Goal: Information Seeking & Learning: Learn about a topic

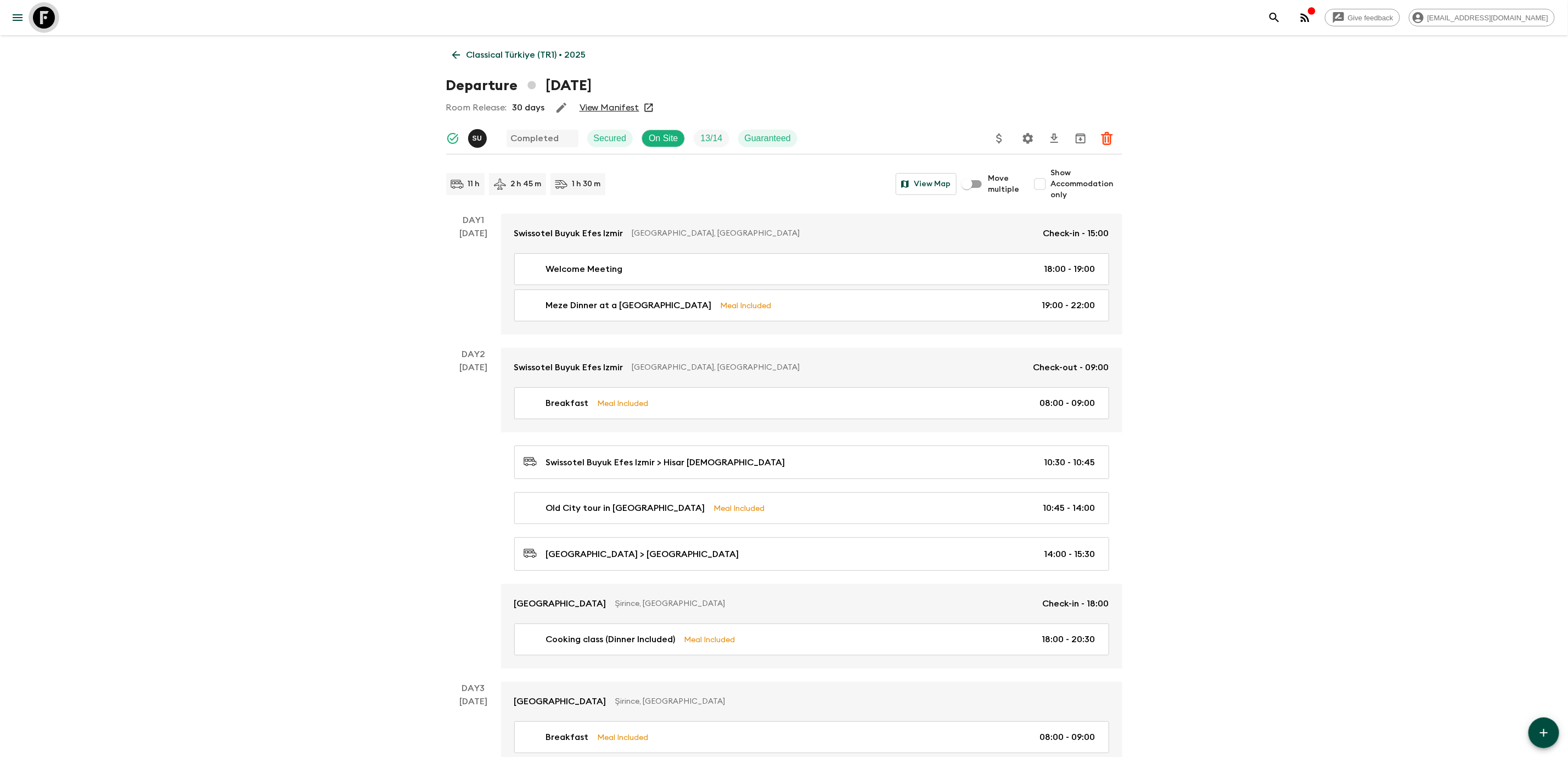
click at [41, 21] on icon at bounding box center [44, 18] width 22 height 22
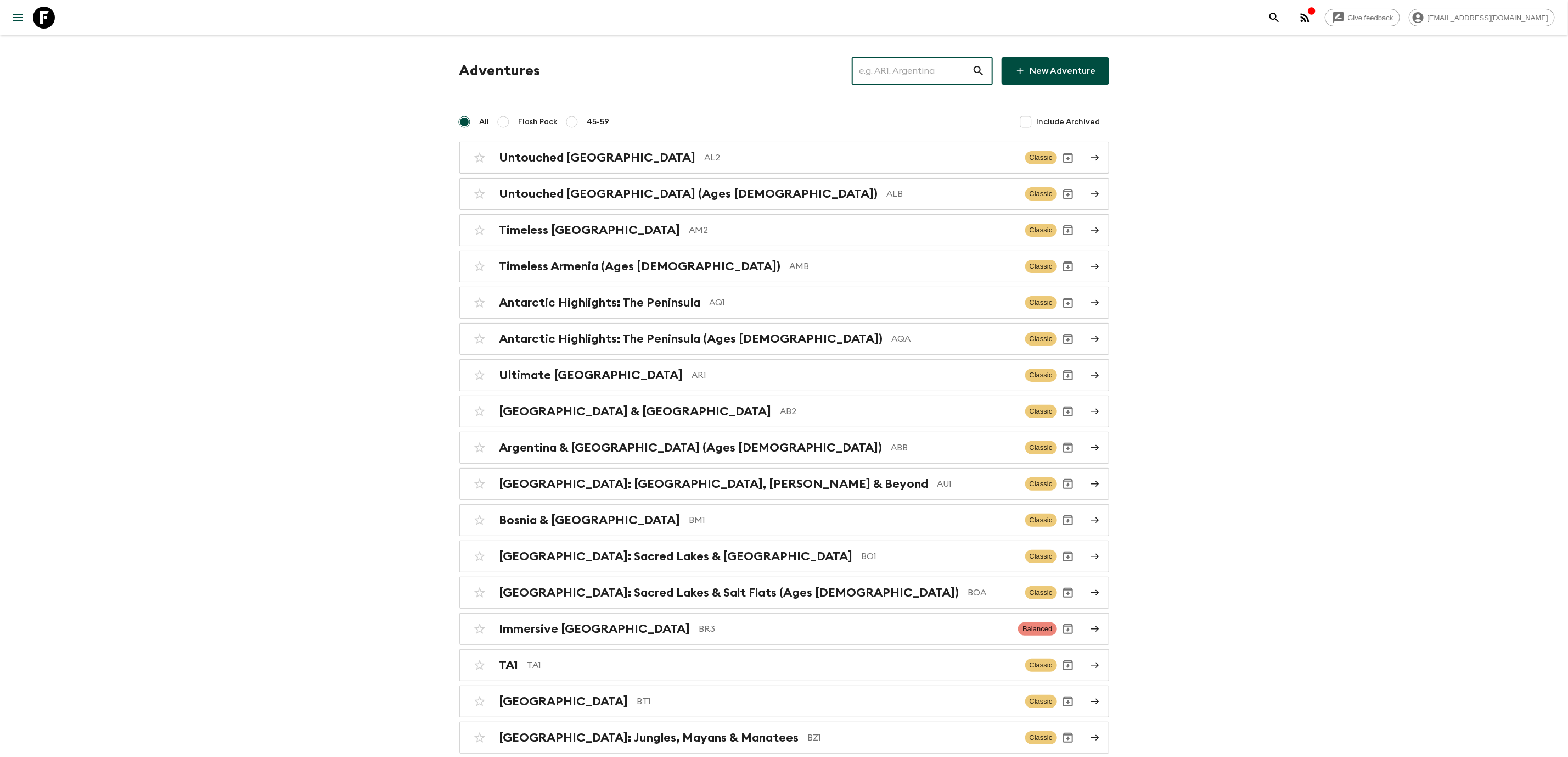
click at [895, 68] on input "text" at bounding box center [912, 71] width 120 height 31
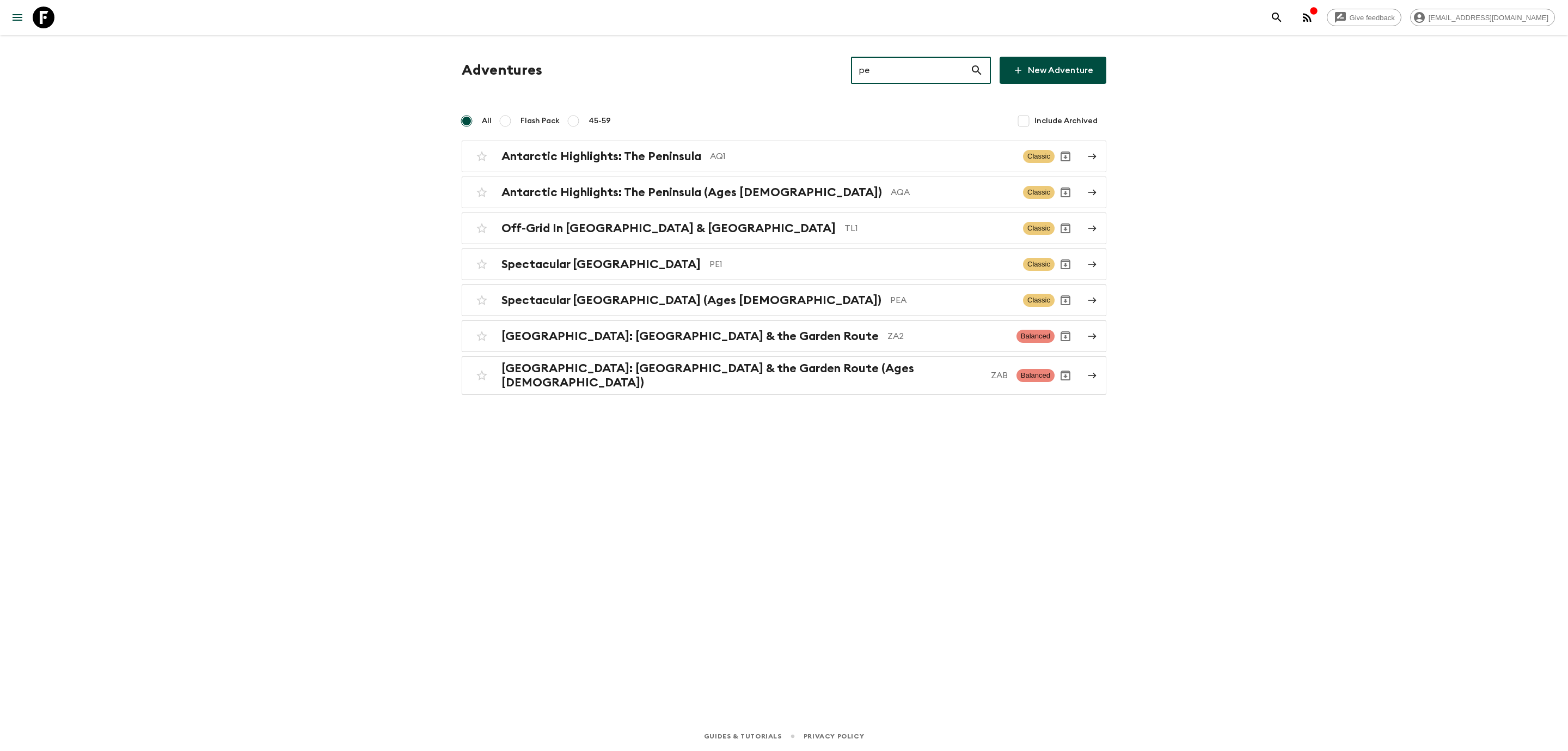
type input "pe1"
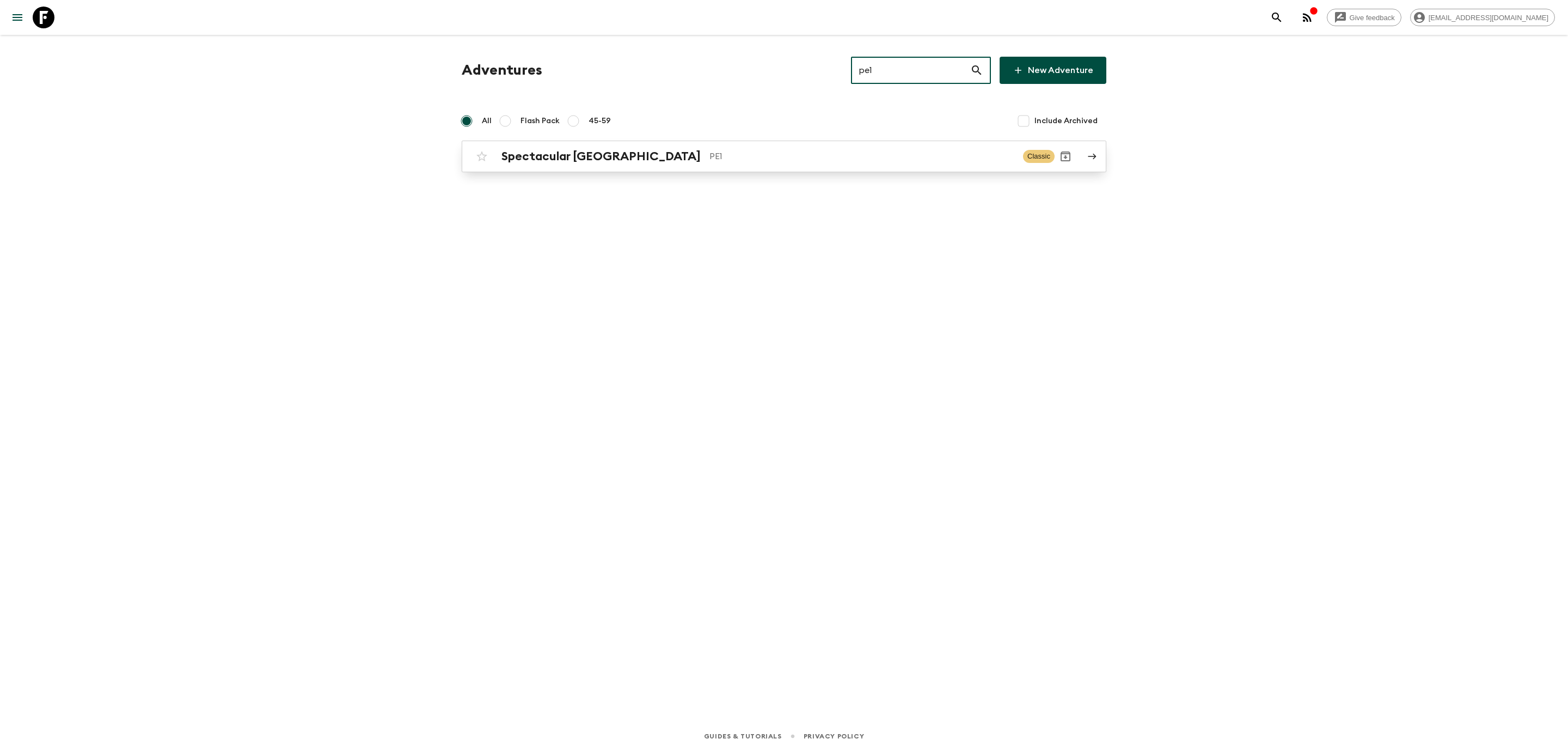
click at [555, 156] on h2 "Spectacular [GEOGRAPHIC_DATA]" at bounding box center [601, 156] width 199 height 14
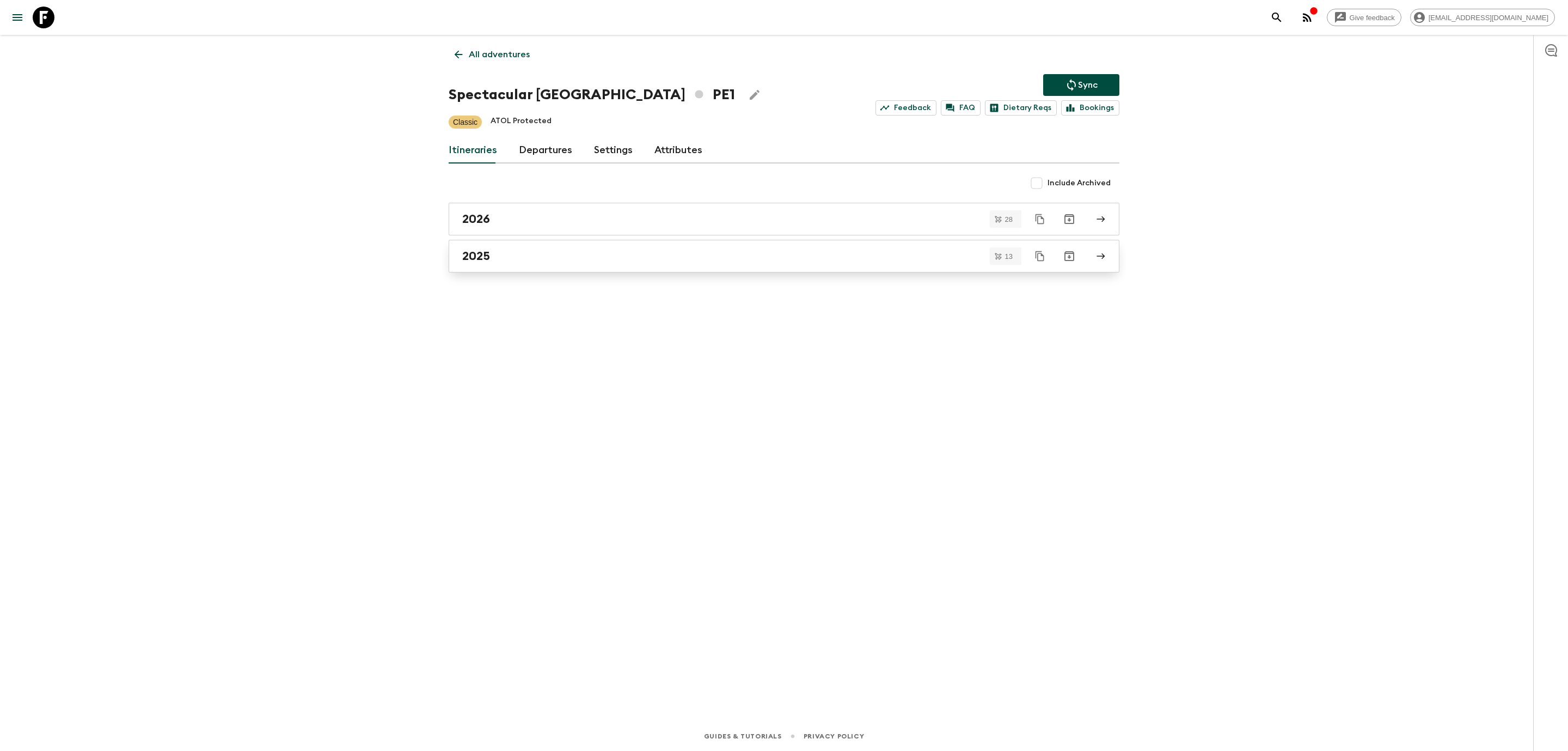
click at [475, 258] on h2 "2025" at bounding box center [476, 256] width 28 height 14
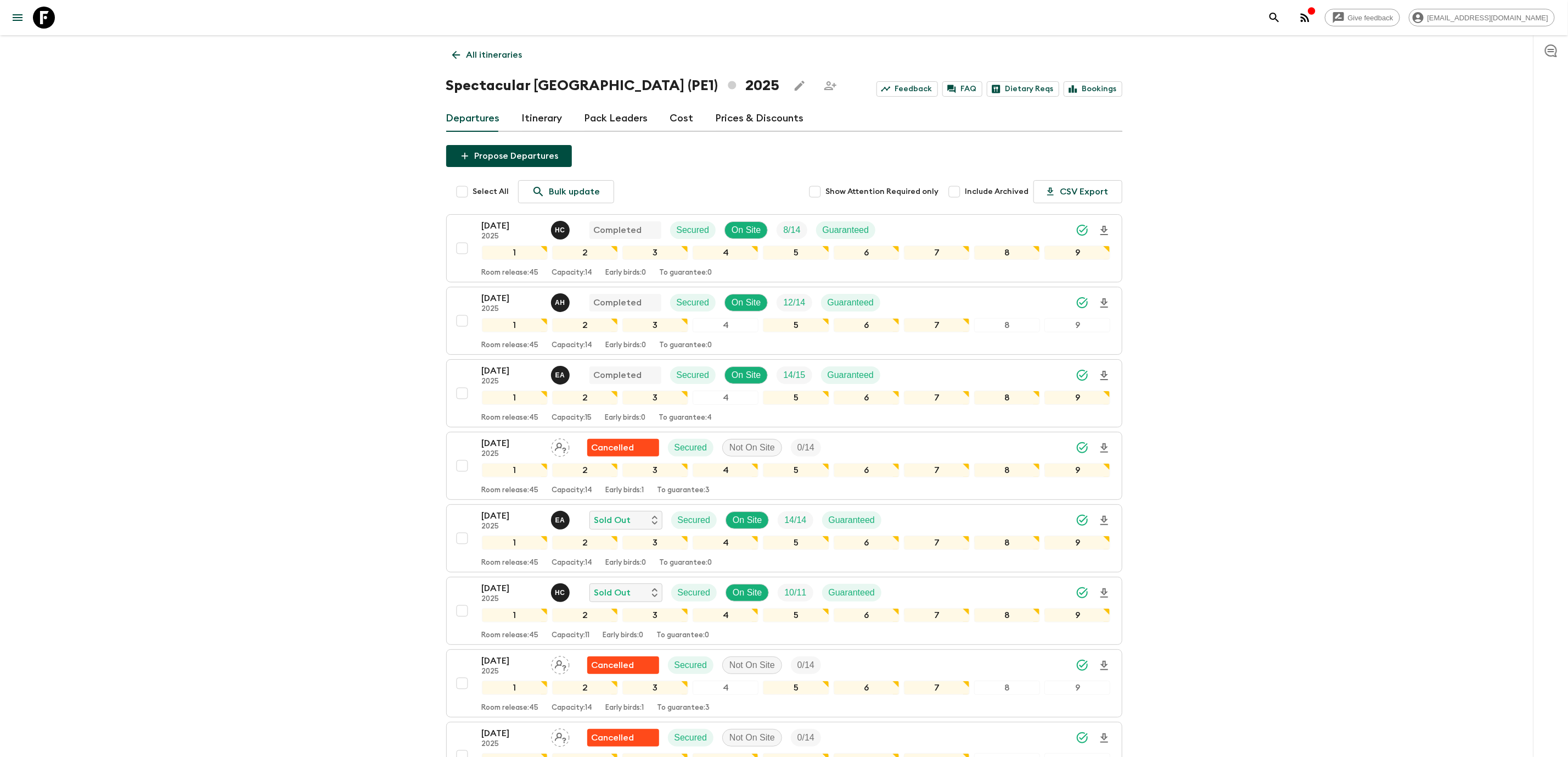
click at [355, 247] on div "Give feedback [EMAIL_ADDRESS][DOMAIN_NAME] All itineraries Spectacular [GEOGRAP…" at bounding box center [784, 626] width 1568 height 1252
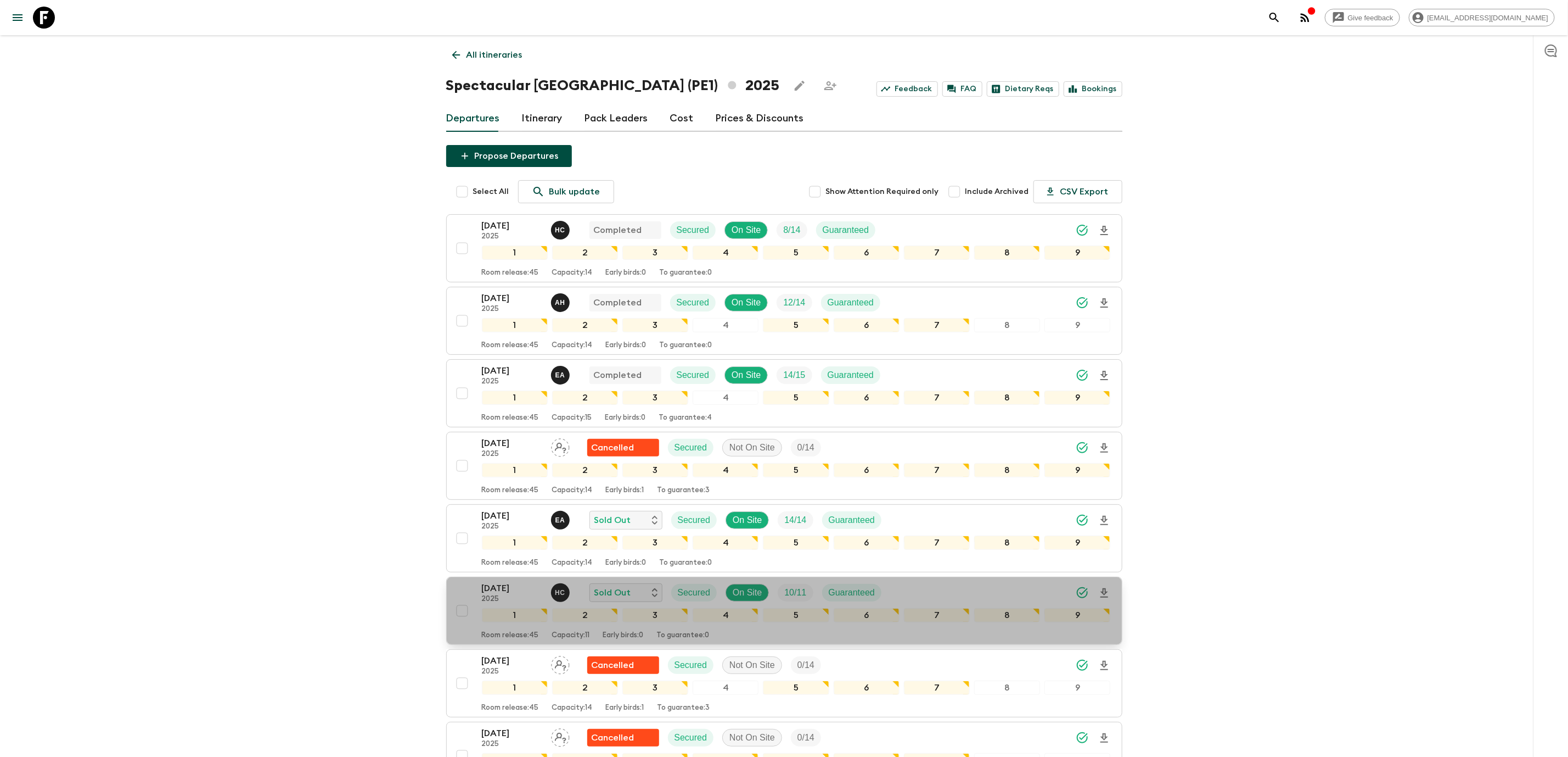
click at [511, 595] on p "[DATE]" at bounding box center [512, 588] width 60 height 13
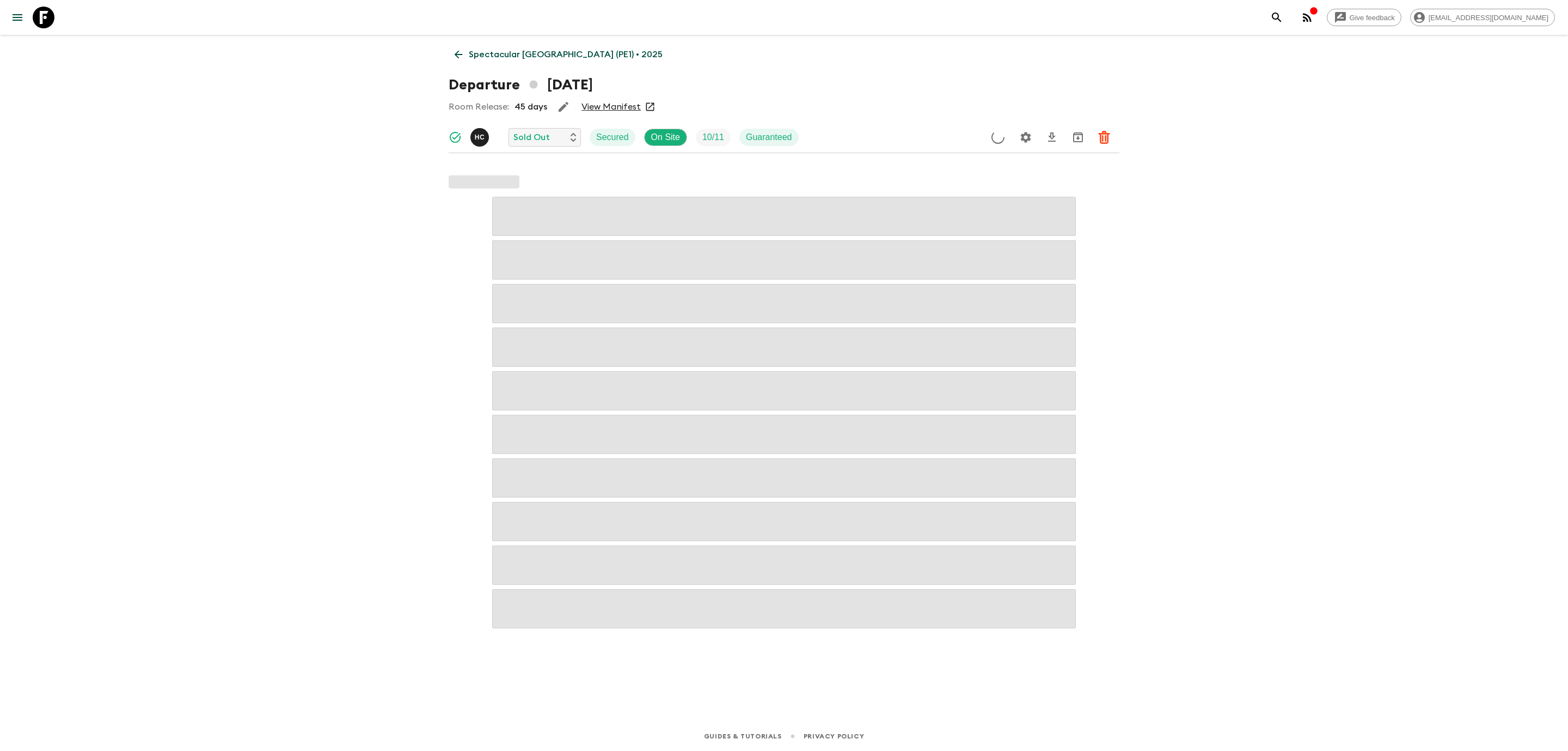
click at [621, 105] on link "View Manifest" at bounding box center [611, 107] width 59 height 11
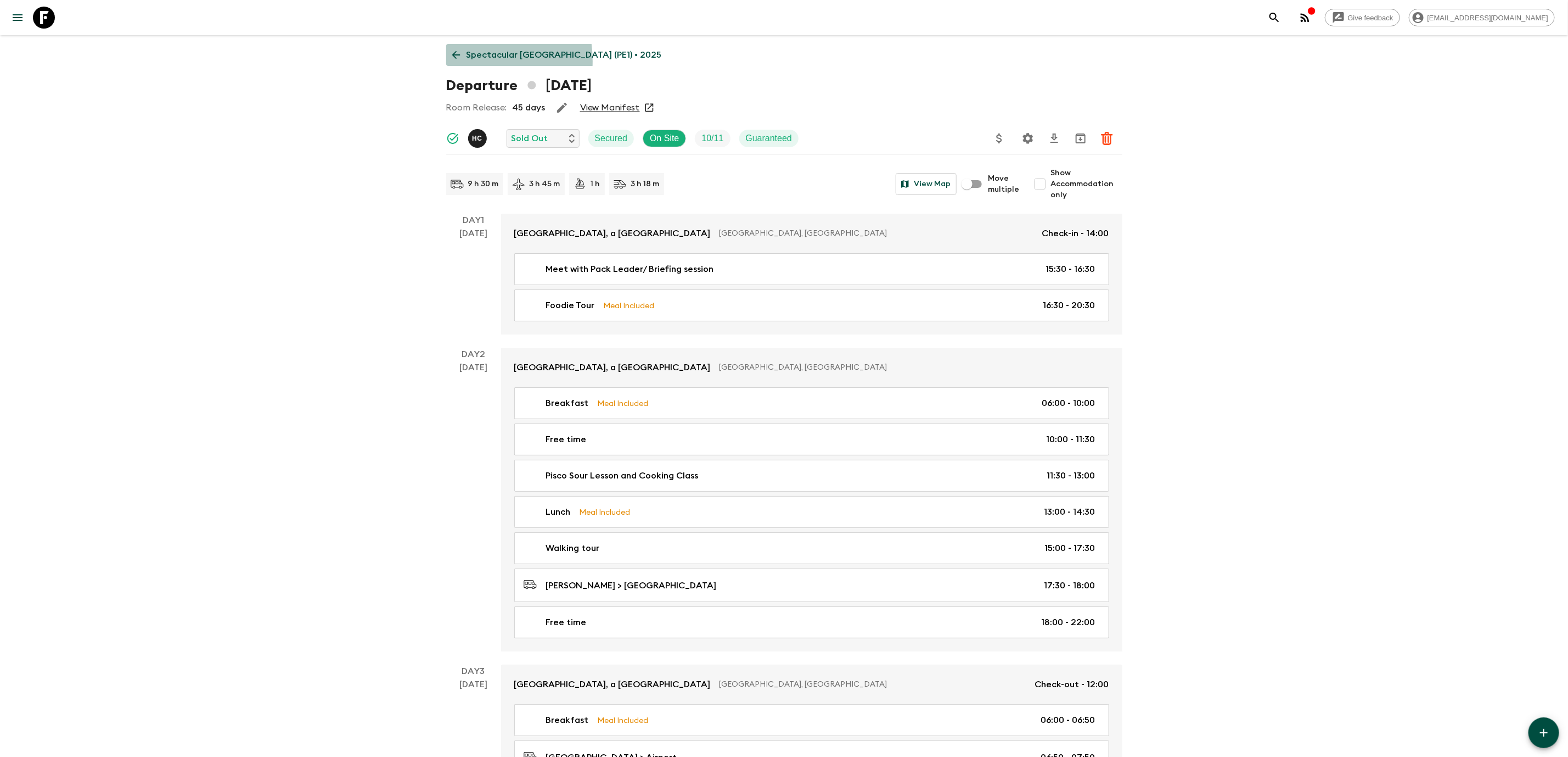
click at [460, 61] on link "Spectacular [GEOGRAPHIC_DATA] (PE1) • 2025" at bounding box center [557, 55] width 222 height 22
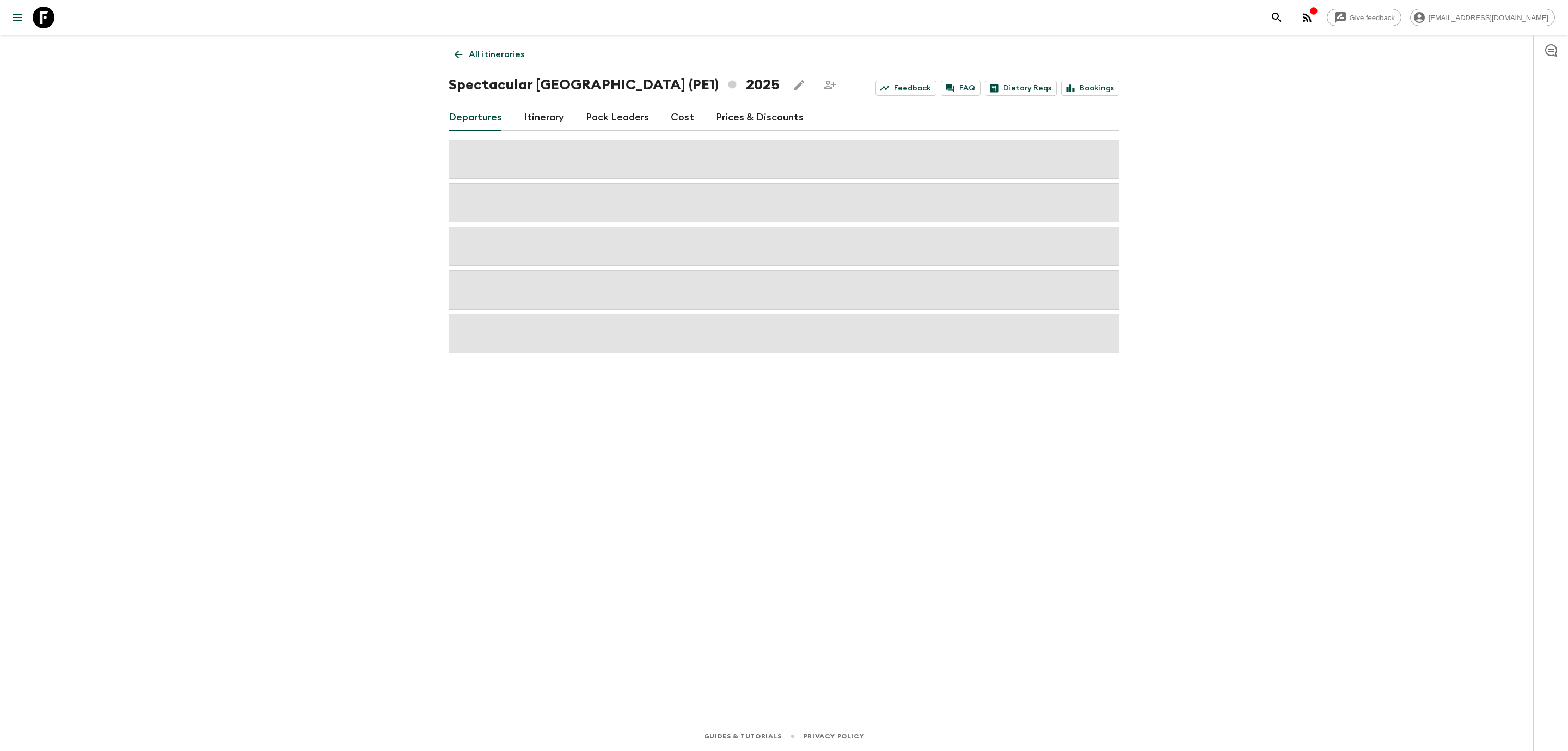
click at [681, 111] on link "Cost" at bounding box center [682, 118] width 23 height 26
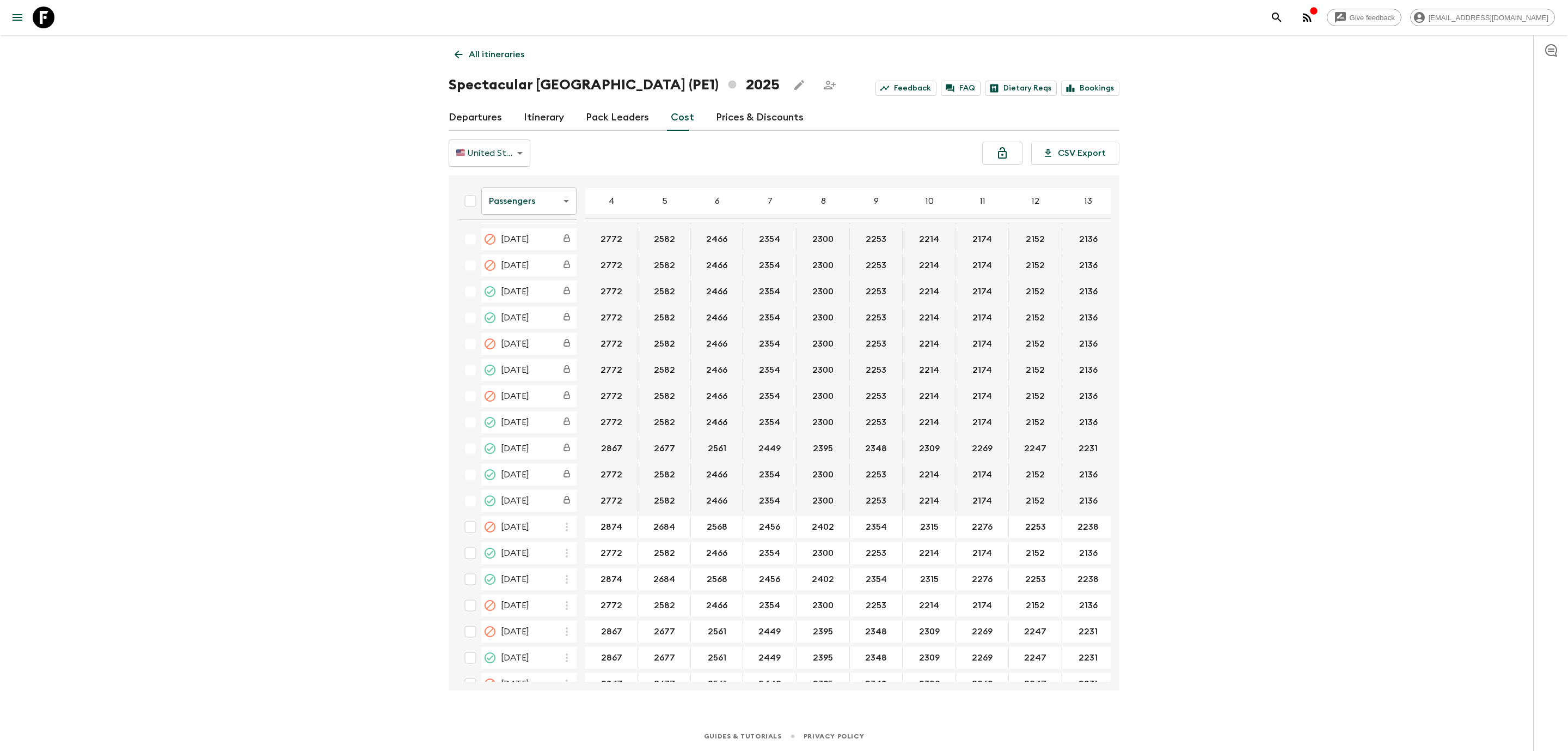
scroll to position [163, 0]
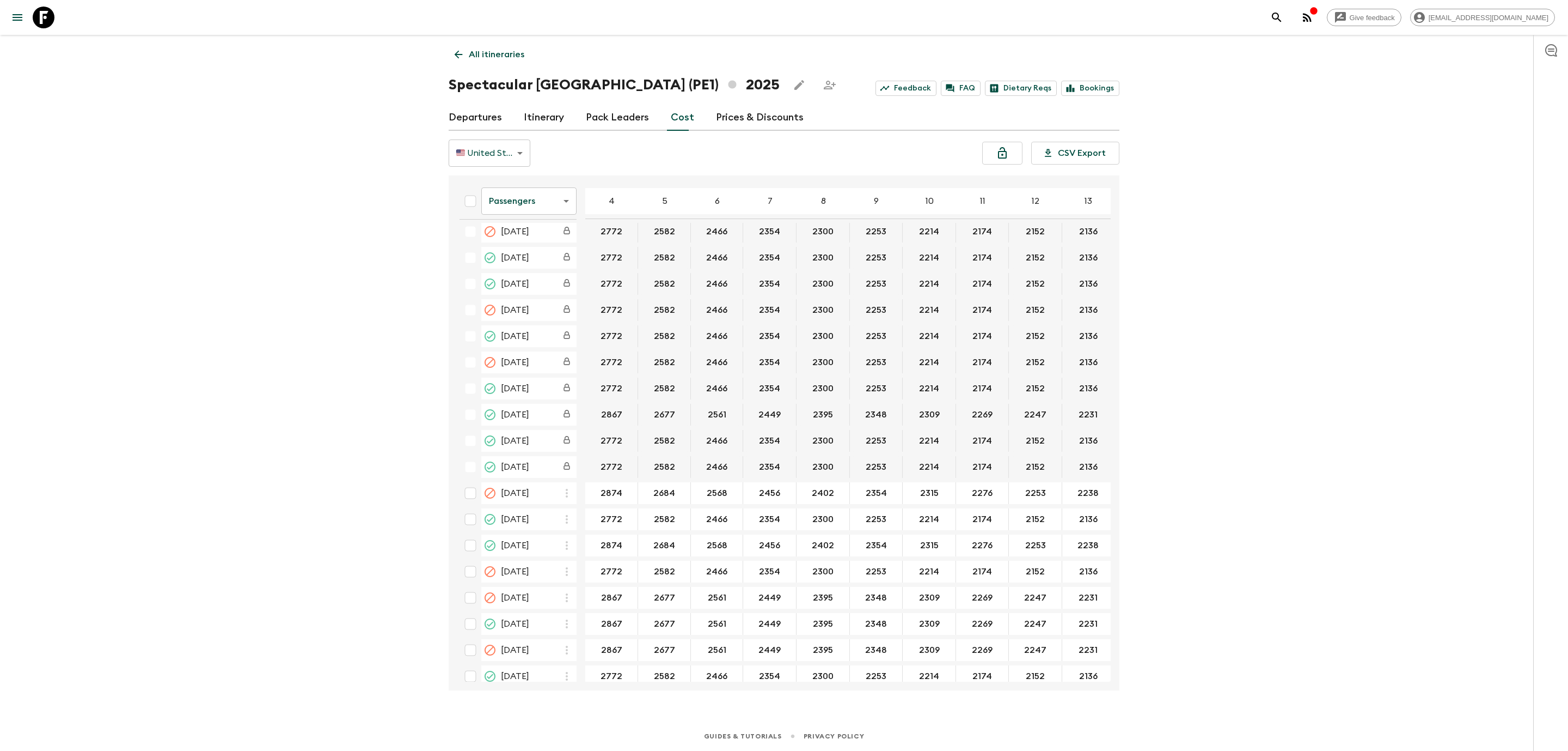
click at [523, 206] on body "Give feedback [EMAIL_ADDRESS][DOMAIN_NAME] All itineraries Spectacular [GEOGRAP…" at bounding box center [784, 375] width 1568 height 751
click at [525, 250] on li "Extras" at bounding box center [529, 245] width 96 height 18
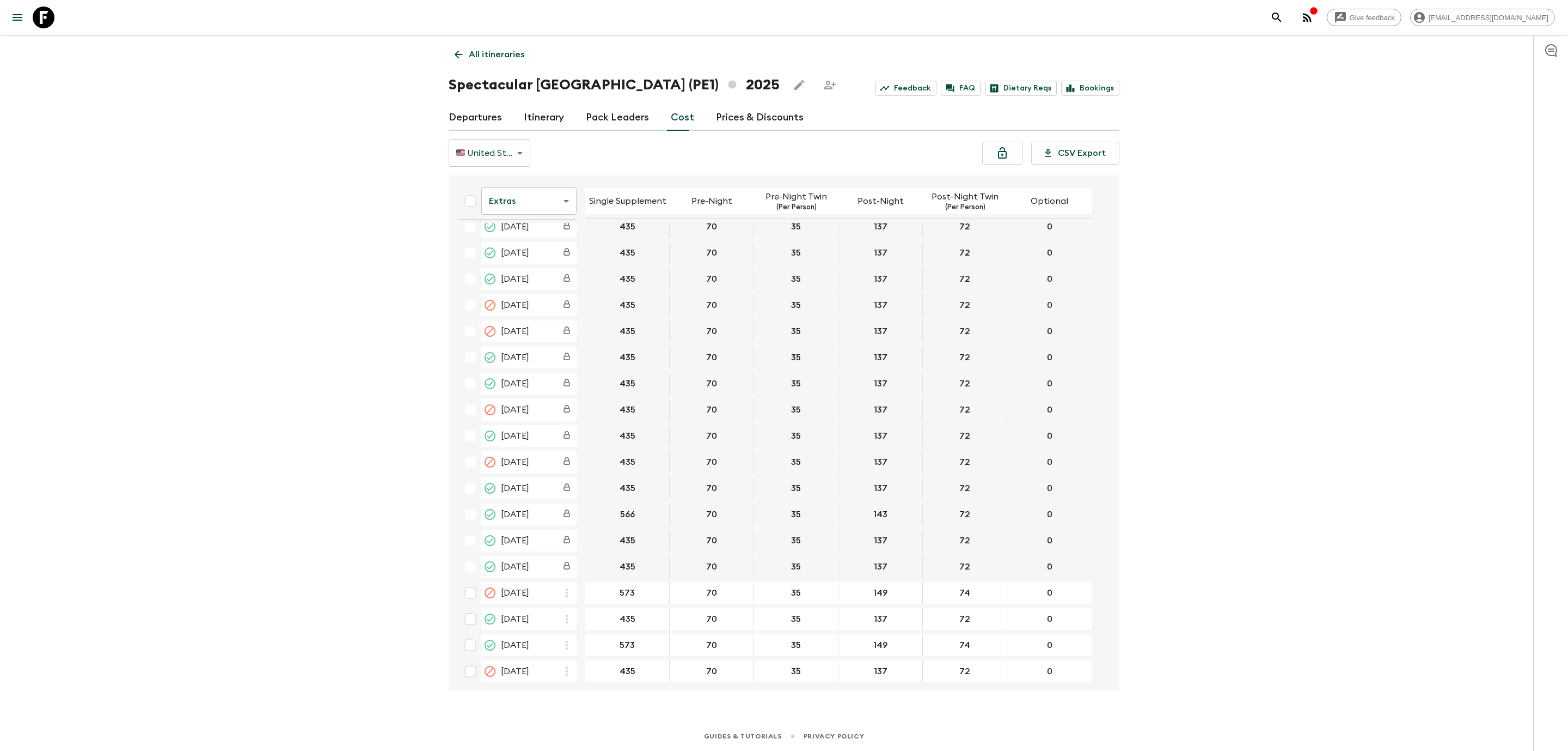
scroll to position [163, 0]
click at [38, 19] on icon at bounding box center [44, 18] width 22 height 22
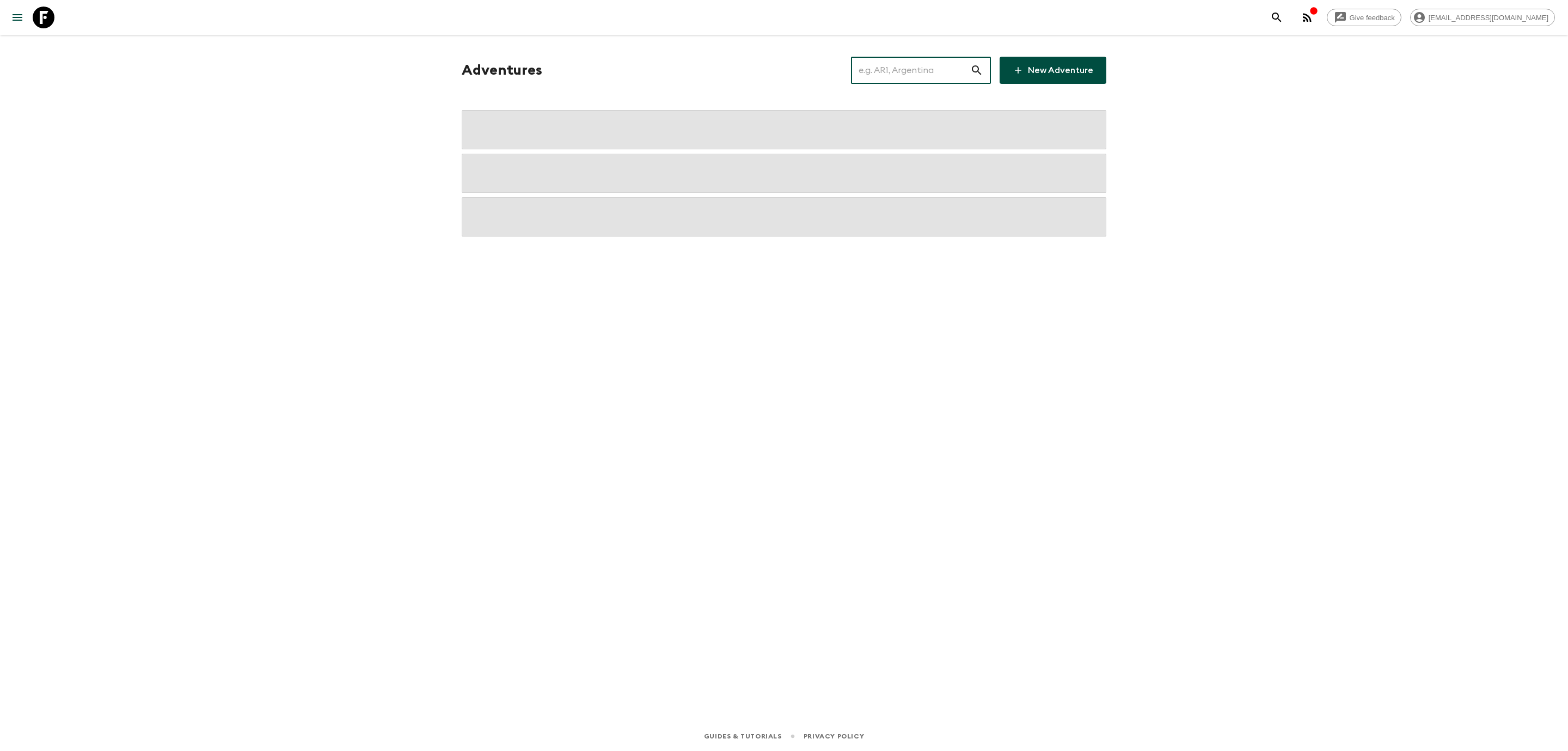
click at [895, 72] on input "text" at bounding box center [911, 70] width 119 height 30
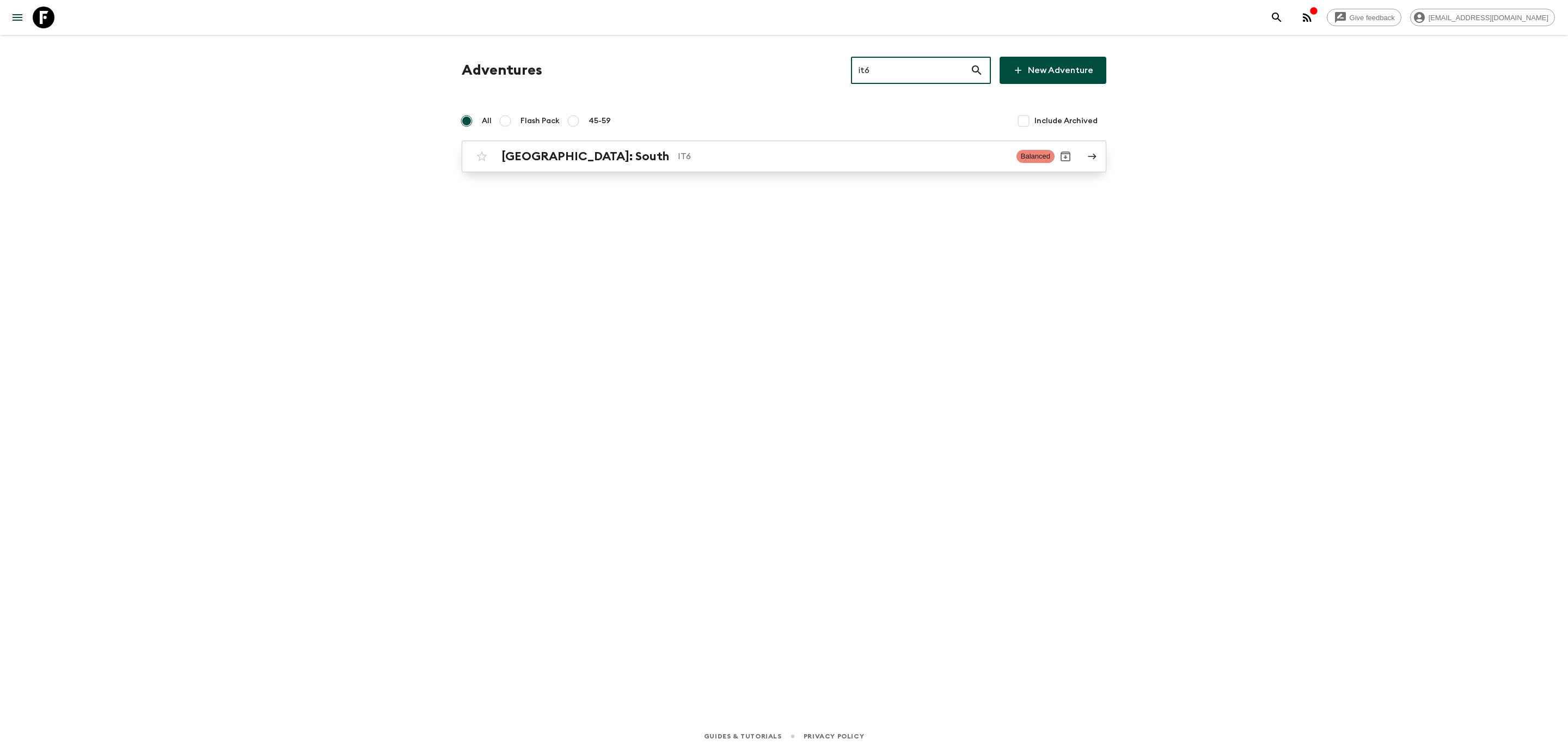
type input "it6"
click at [597, 149] on div "[GEOGRAPHIC_DATA]: South IT6" at bounding box center [755, 156] width 506 height 14
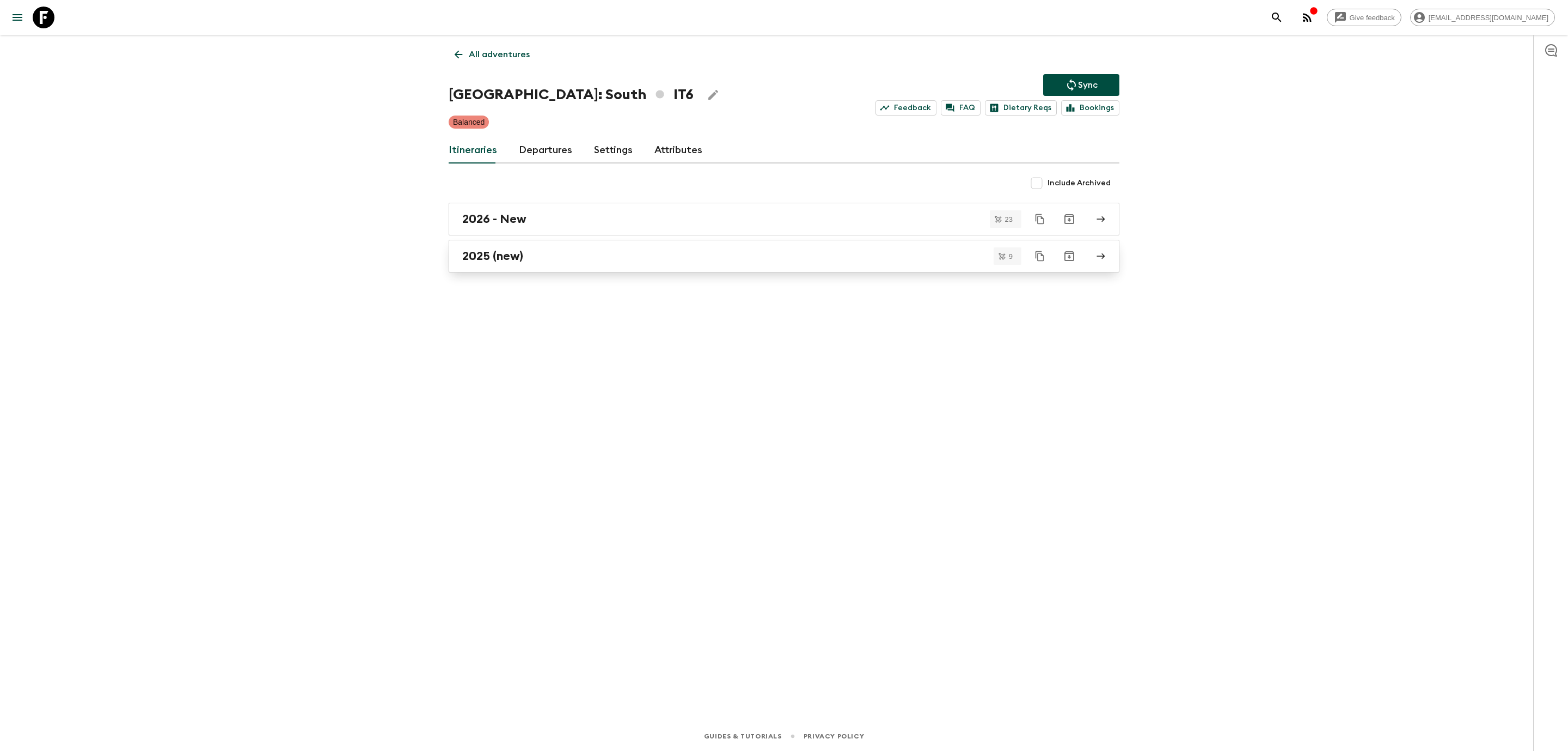
click at [489, 259] on h2 "2025 (new)" at bounding box center [492, 256] width 61 height 14
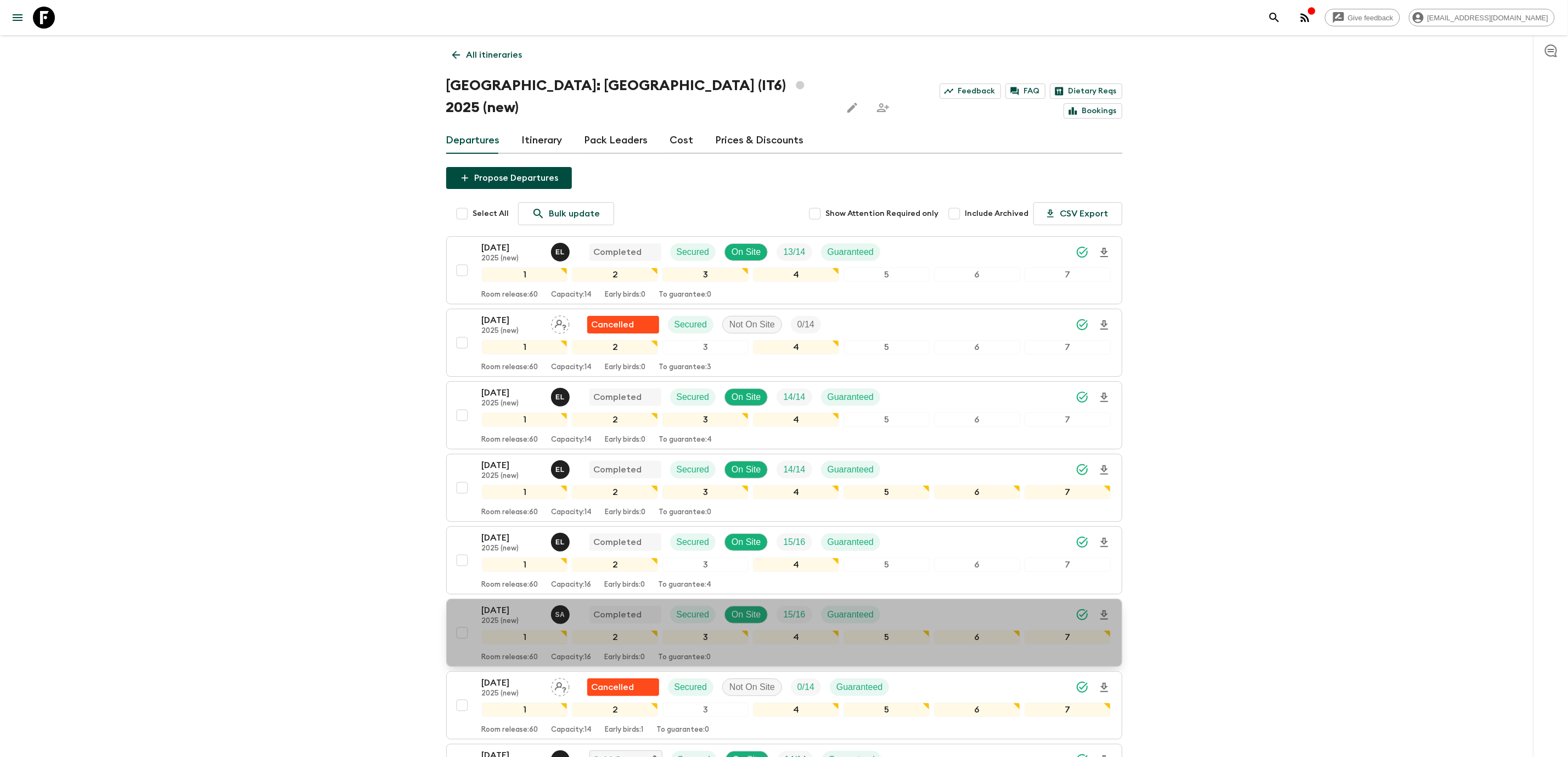
click at [502, 604] on p "[DATE]" at bounding box center [512, 610] width 60 height 13
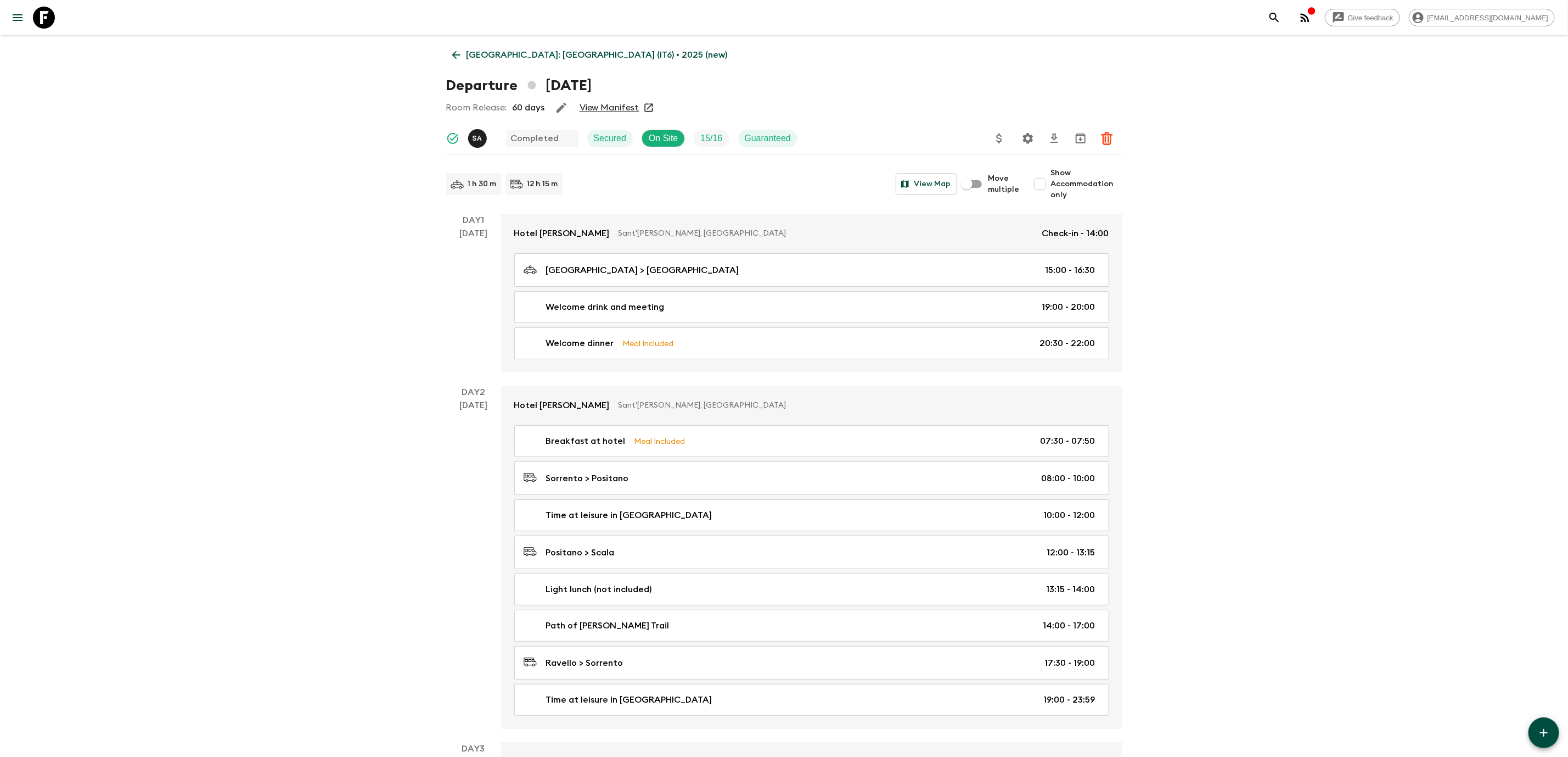
click at [628, 102] on link "View Manifest" at bounding box center [609, 107] width 60 height 11
click at [462, 44] on link "[GEOGRAPHIC_DATA]: [GEOGRAPHIC_DATA] (IT6) • 2025 (new)" at bounding box center [590, 55] width 288 height 22
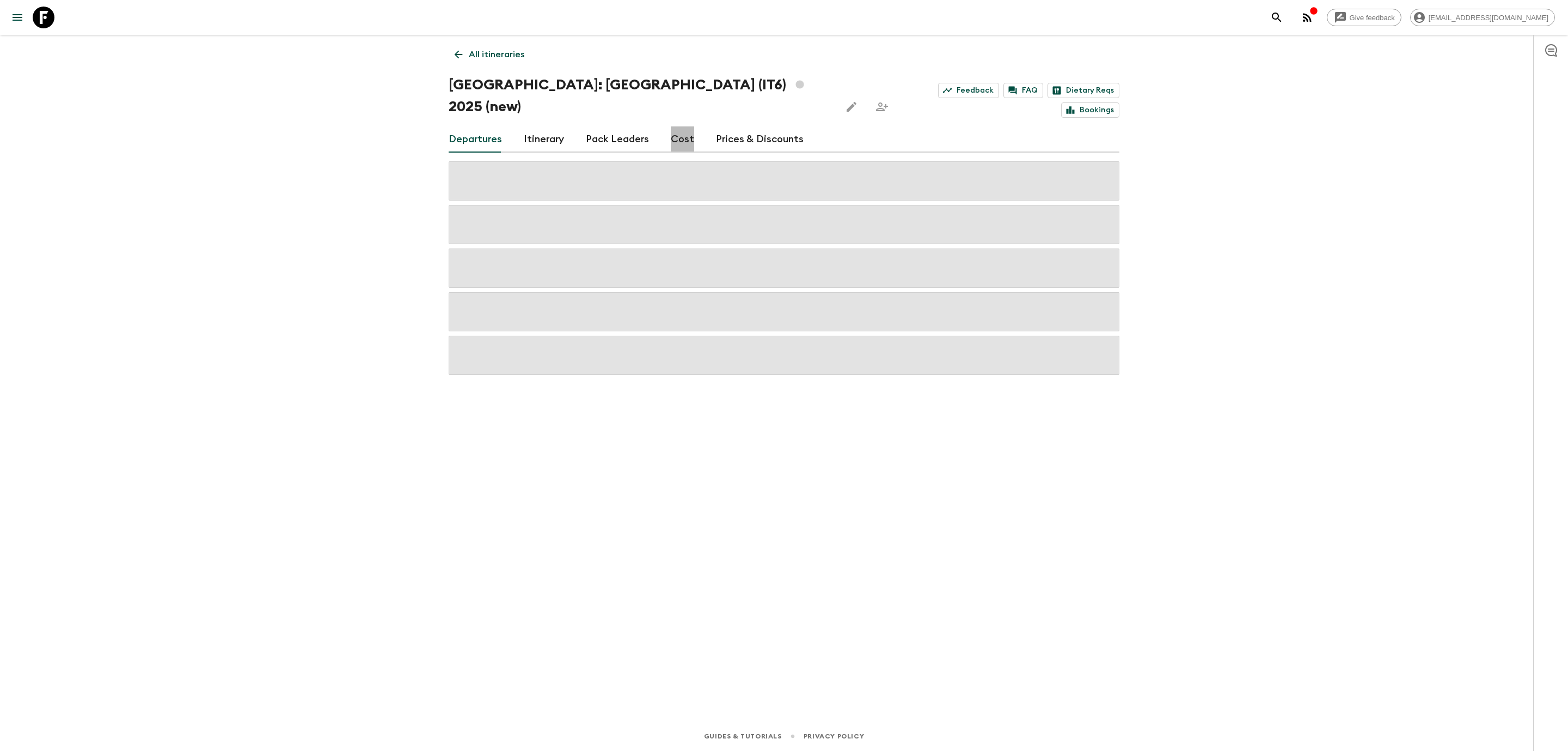
click at [680, 127] on link "Cost" at bounding box center [682, 139] width 23 height 26
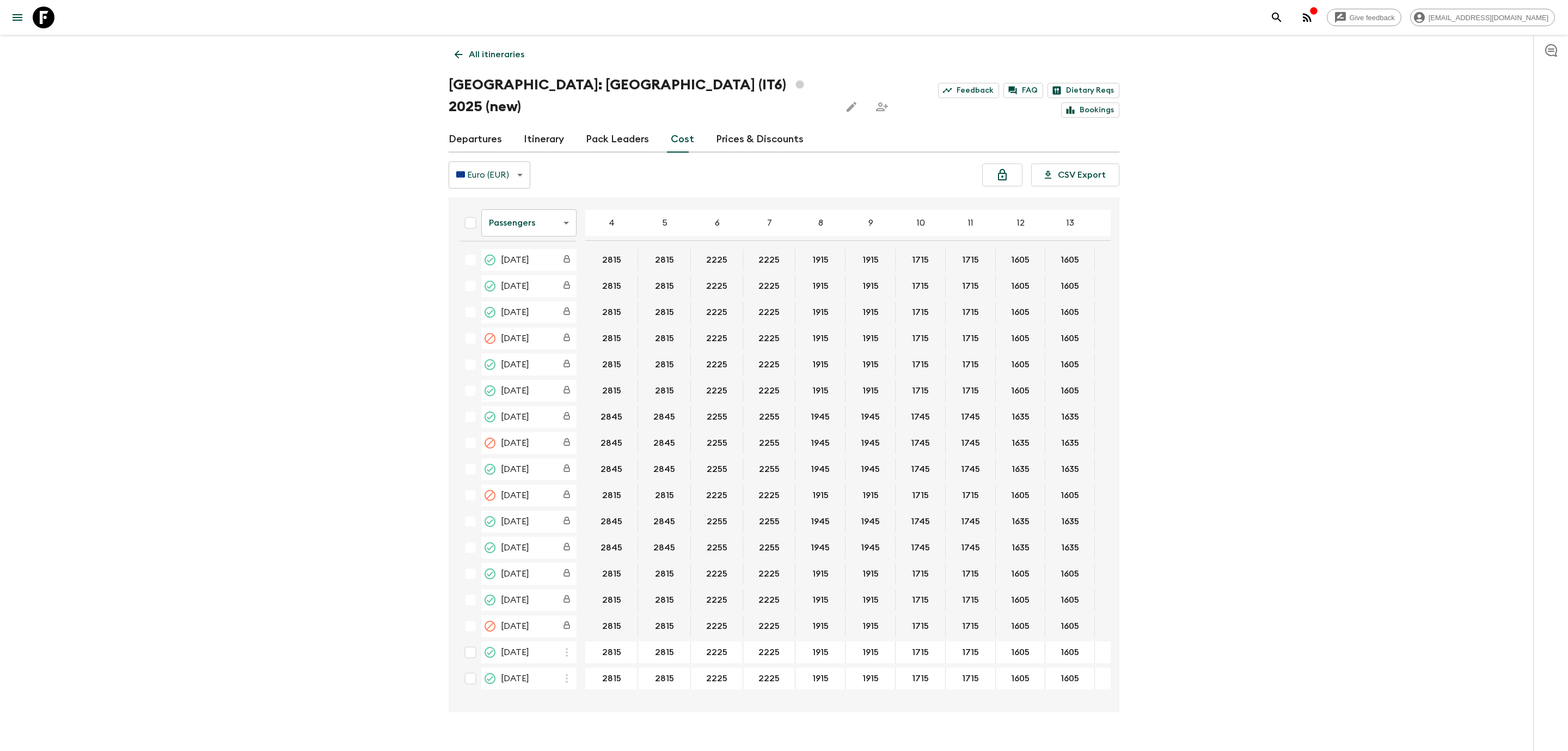
drag, startPoint x: 923, startPoint y: 677, endPoint x: 1059, endPoint y: 677, distance: 136.0
click at [1059, 677] on div "Passengers passengersCost ​ 4 5 6 7 8 9 10 11 12 13 14 15 16 17 18 [DATE] 2815 …" at bounding box center [781, 454] width 660 height 498
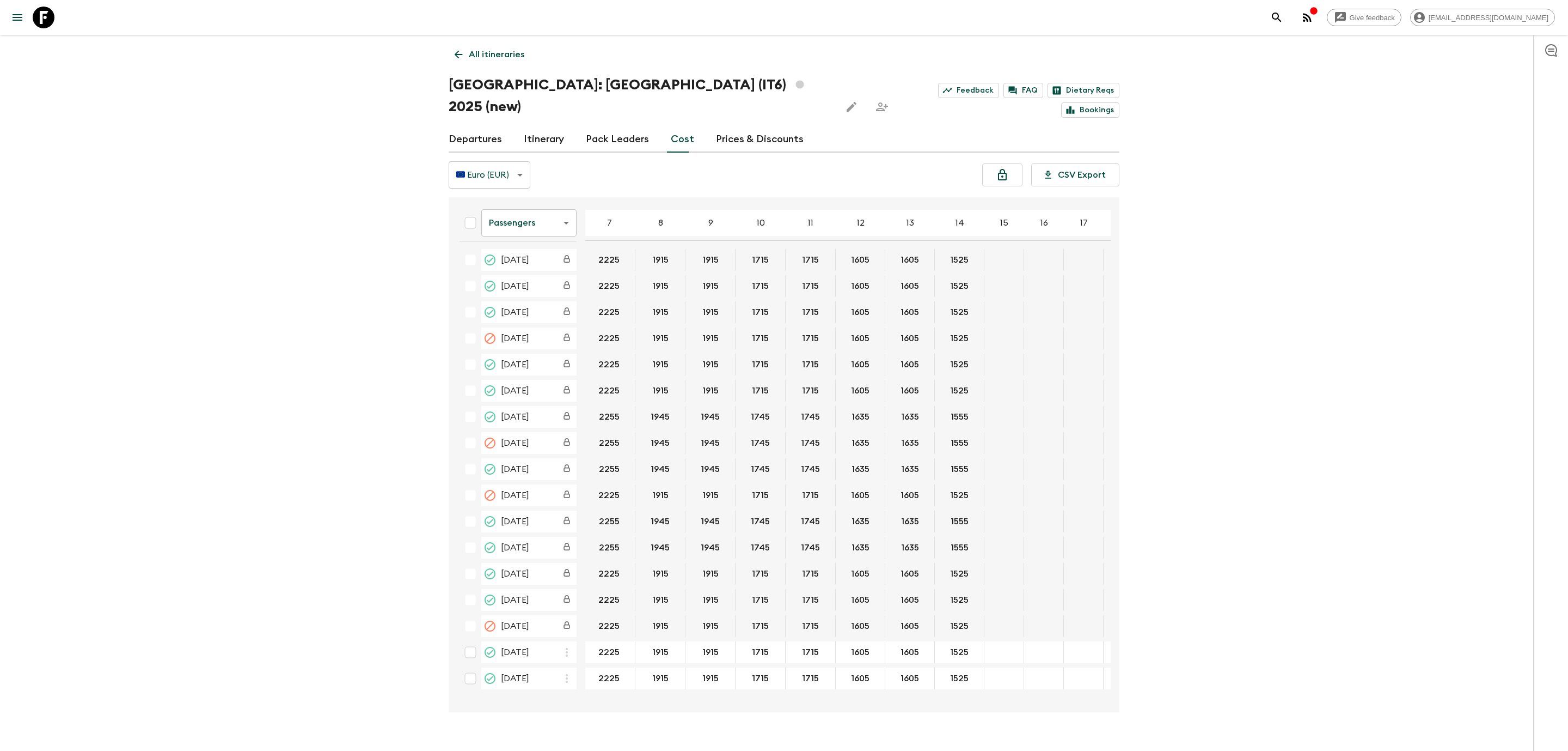
scroll to position [0, 188]
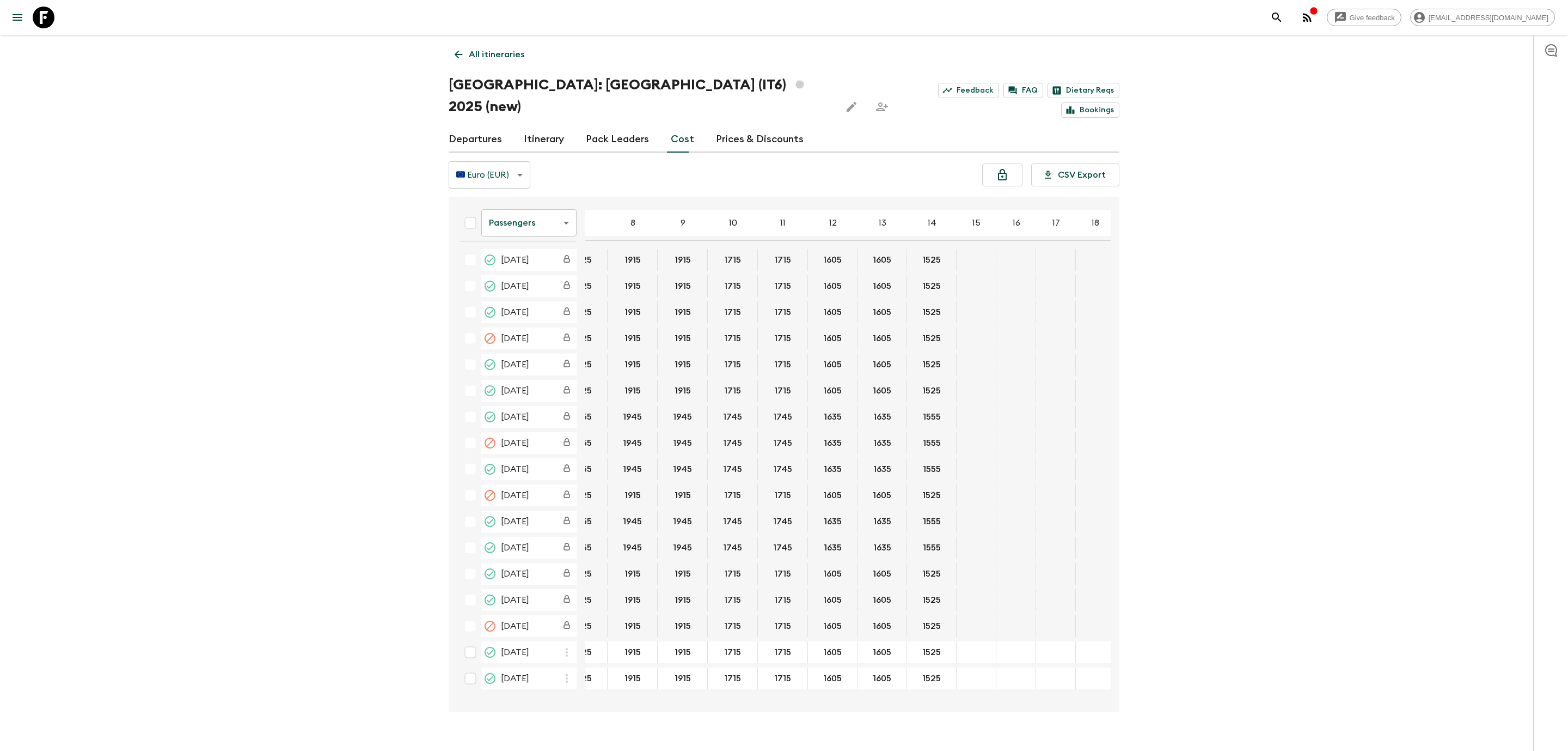
click at [517, 203] on body "Give feedback [EMAIL_ADDRESS][DOMAIN_NAME] All itineraries [GEOGRAPHIC_DATA]: […" at bounding box center [784, 386] width 1568 height 772
click at [509, 244] on li "Extras" at bounding box center [529, 245] width 96 height 18
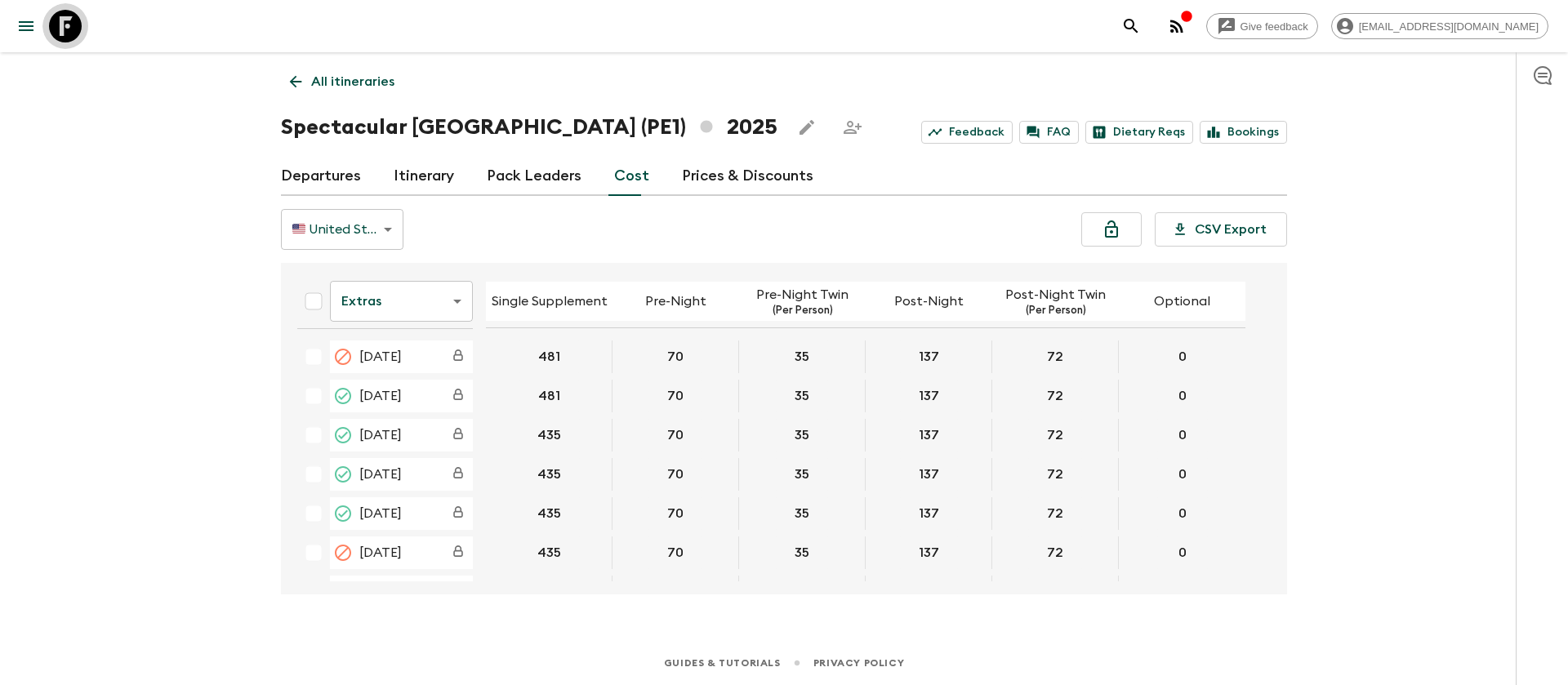
click at [66, 26] on icon at bounding box center [66, 26] width 33 height 33
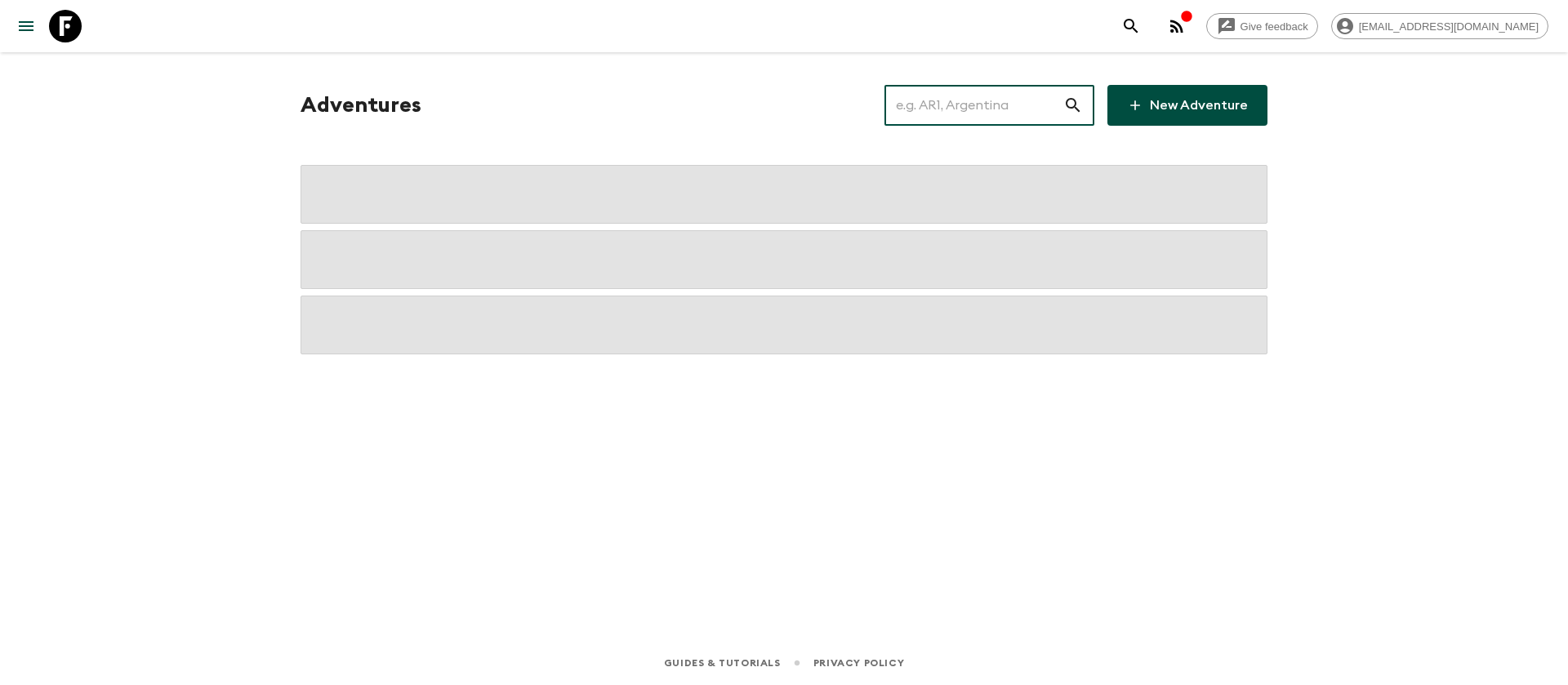
click at [976, 110] on input "text" at bounding box center [974, 105] width 179 height 46
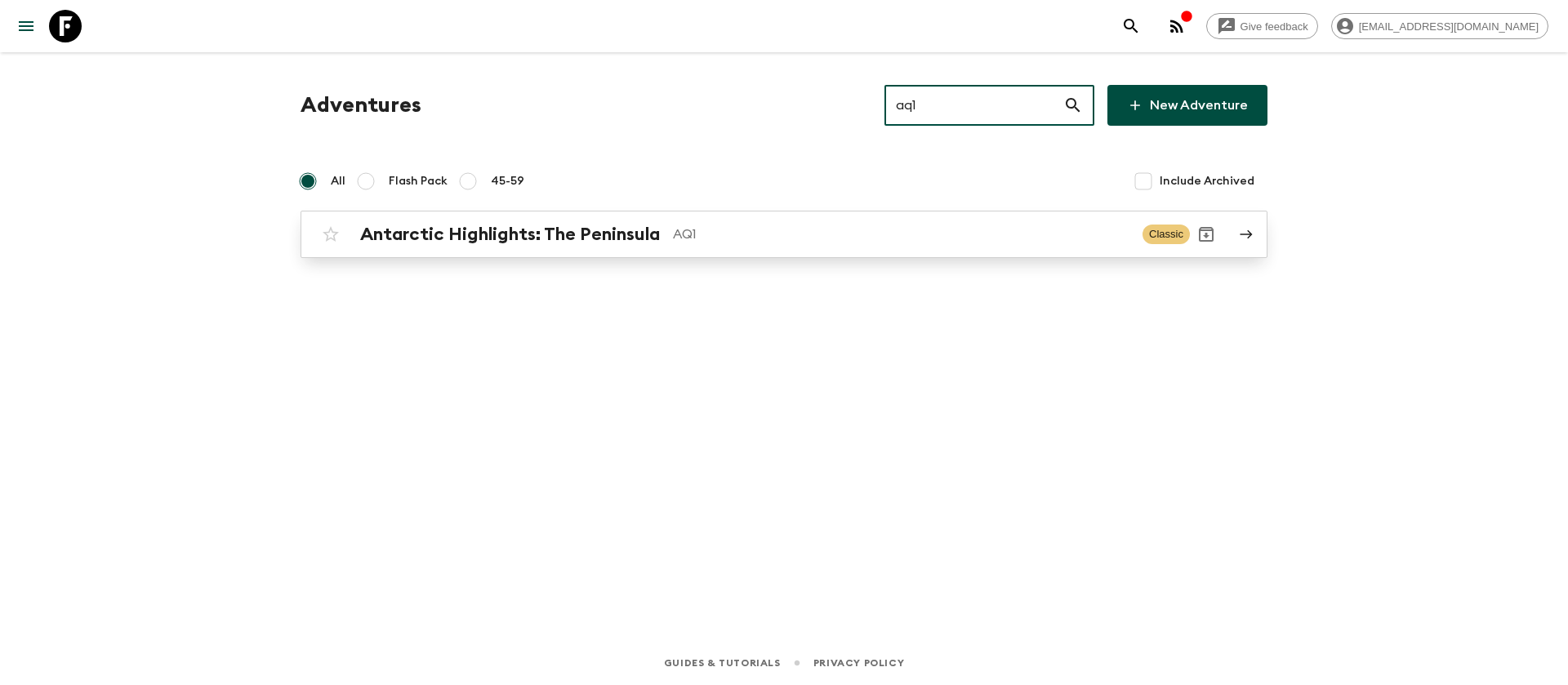
type input "aq1"
click at [681, 240] on p "AQ1" at bounding box center [901, 234] width 457 height 19
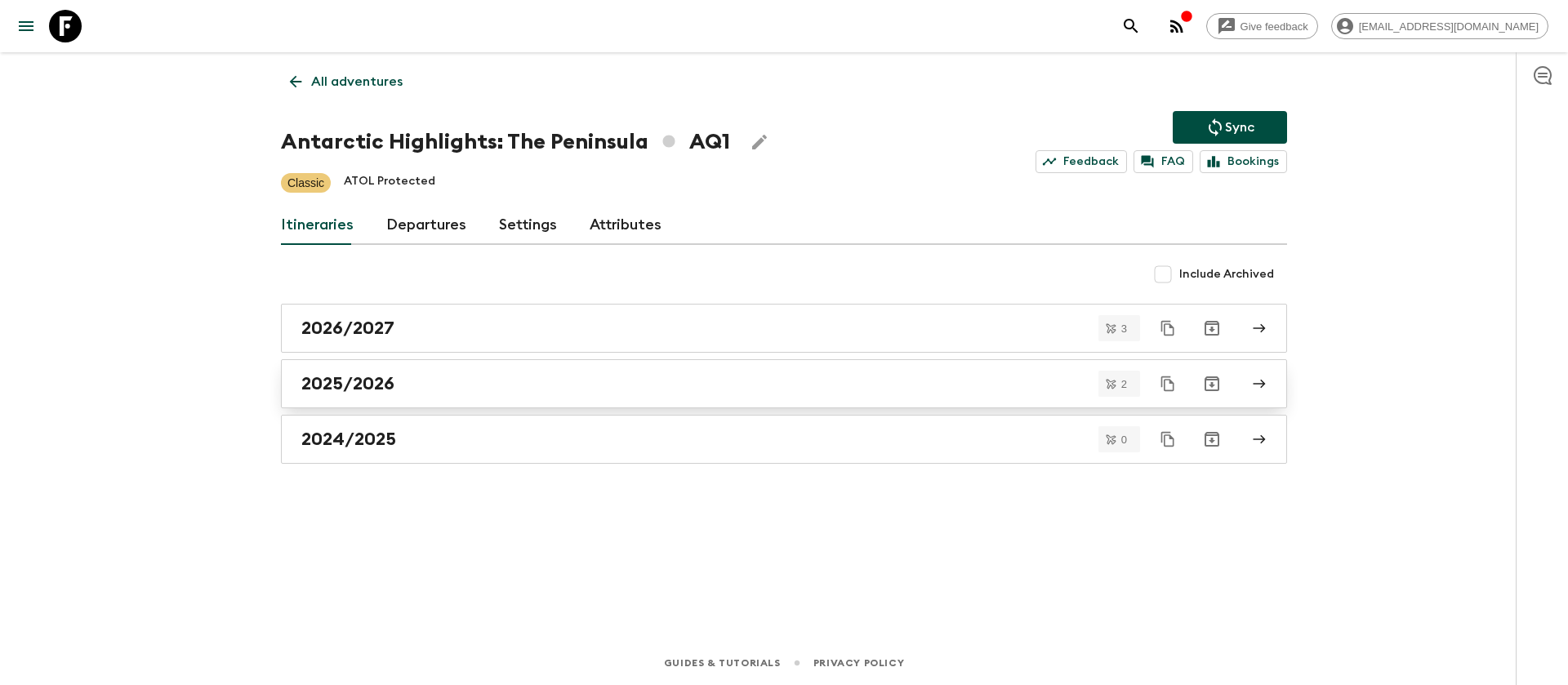
click at [376, 395] on link "2025/2026" at bounding box center [784, 385] width 1006 height 49
